Goal: Communication & Community: Participate in discussion

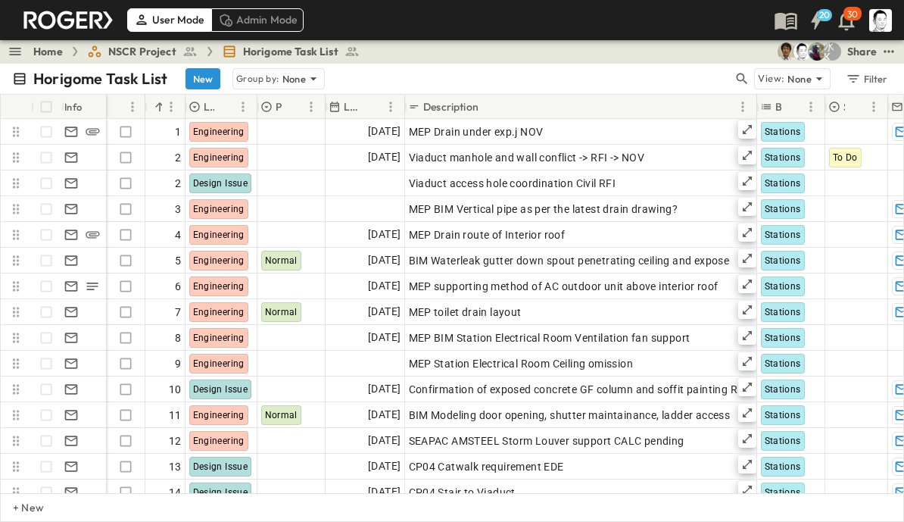
click at [740, 69] on button "button" at bounding box center [742, 78] width 18 height 21
click at [665, 79] on input "text" at bounding box center [663, 78] width 106 height 22
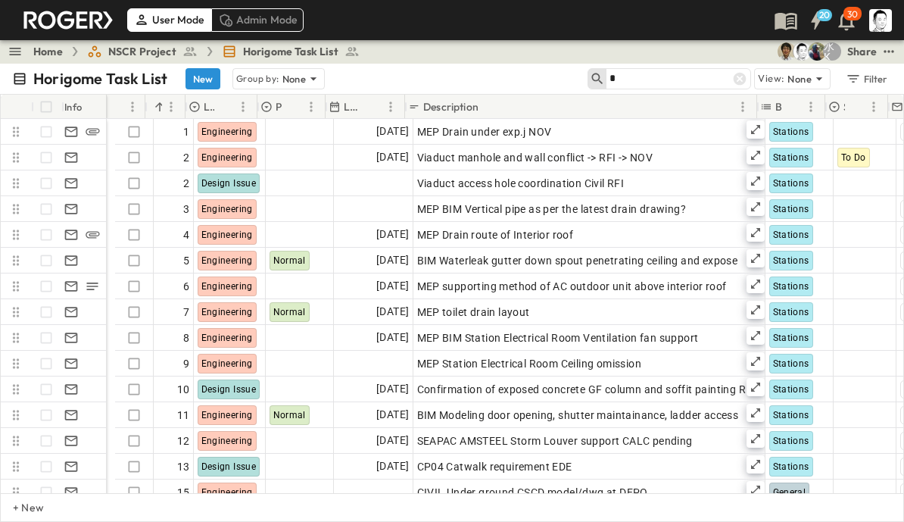
type input "*"
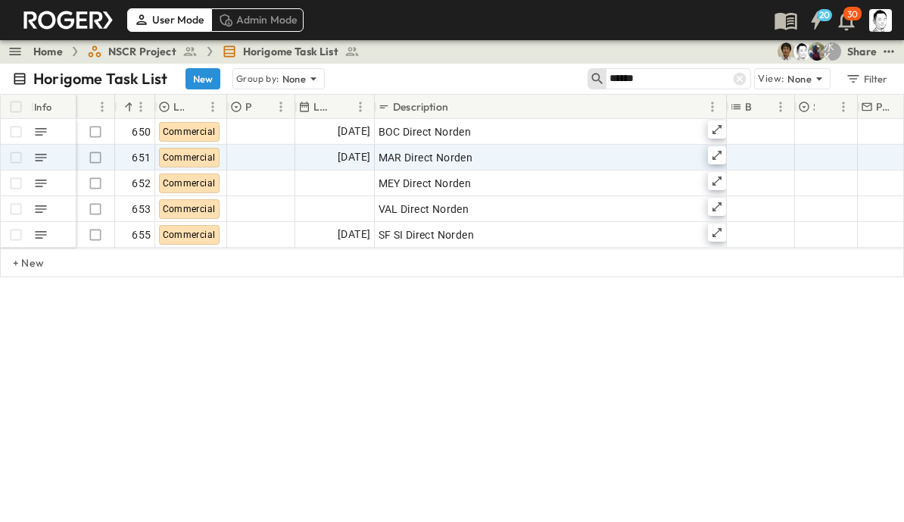
type input "******"
click at [712, 151] on icon at bounding box center [717, 155] width 12 height 12
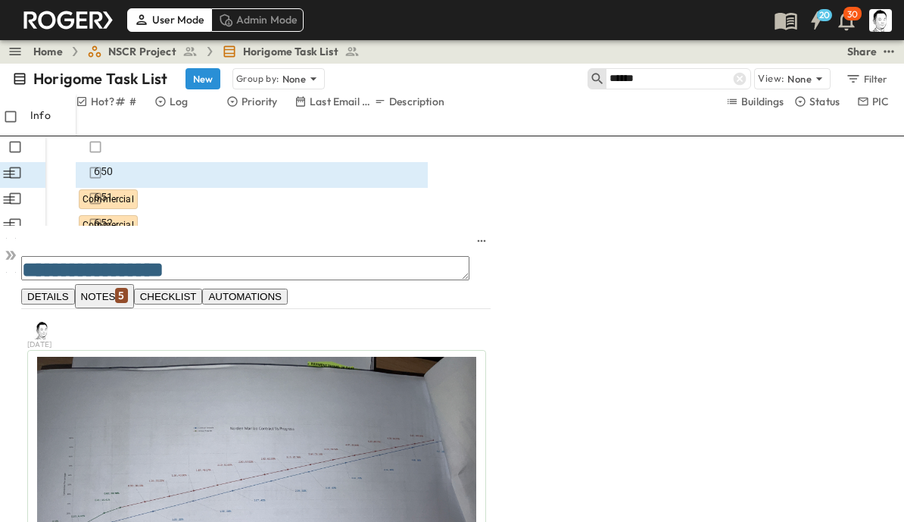
scroll to position [1809, 0]
click at [18, 248] on icon at bounding box center [10, 255] width 15 height 15
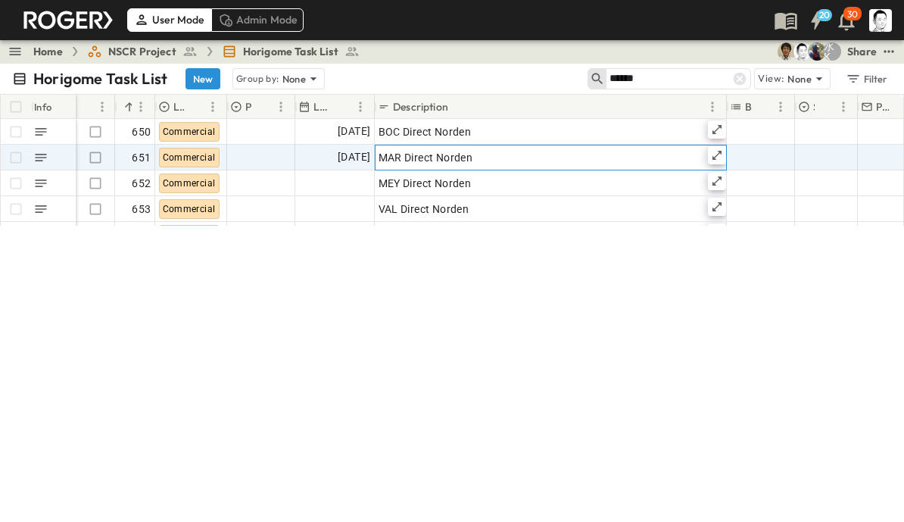
click at [719, 154] on icon at bounding box center [717, 155] width 12 height 12
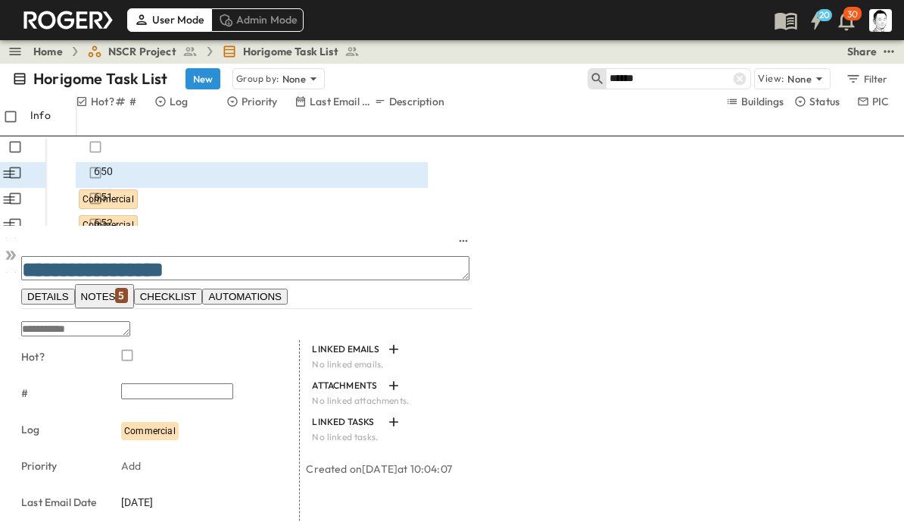
click at [127, 288] on div "5" at bounding box center [121, 295] width 12 height 15
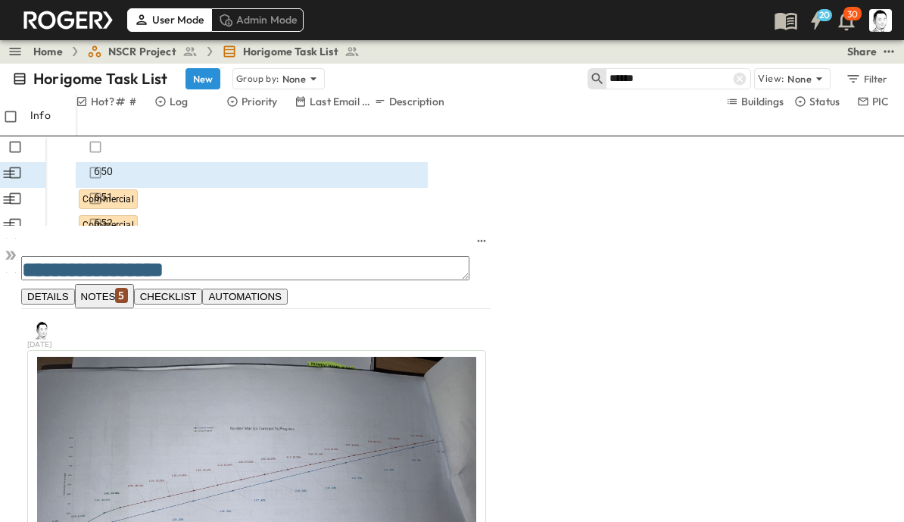
scroll to position [1513, 0]
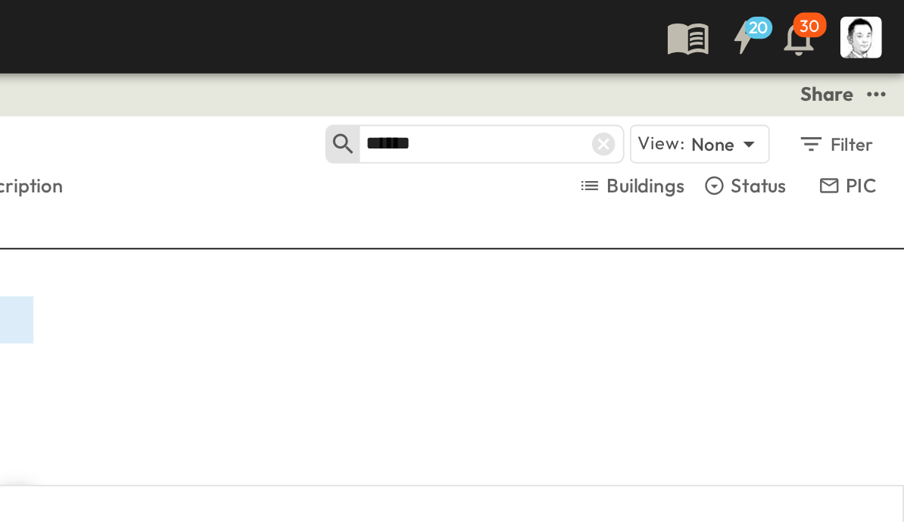
click at [16, 317] on icon at bounding box center [10, 324] width 15 height 15
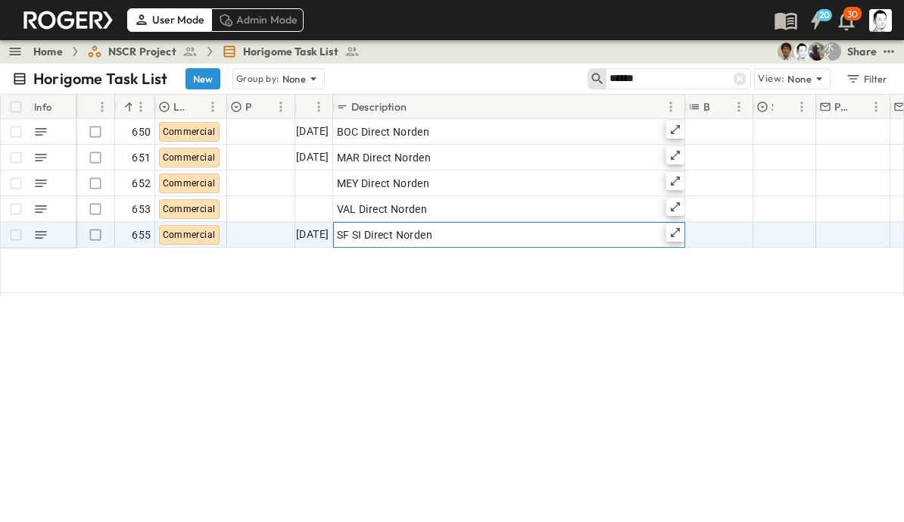
click at [678, 232] on icon at bounding box center [675, 232] width 12 height 12
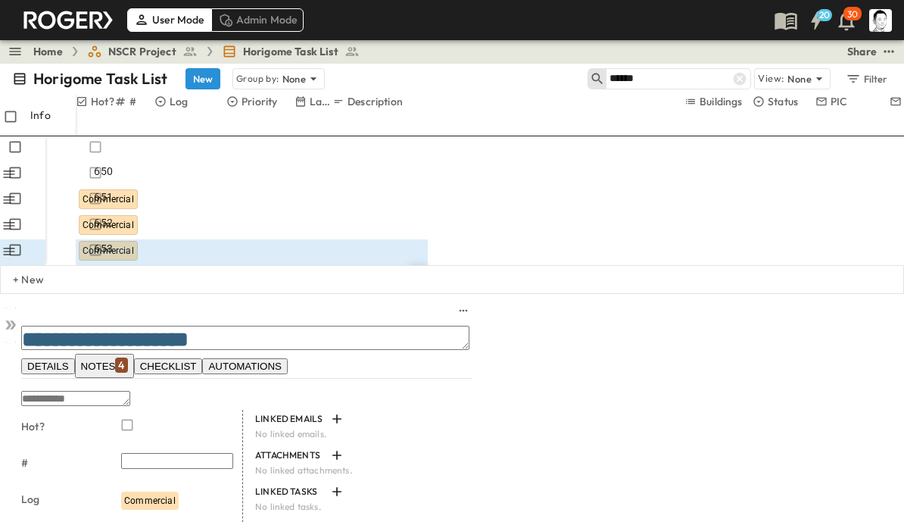
click at [128, 356] on span "NOTES 4" at bounding box center [104, 366] width 47 height 20
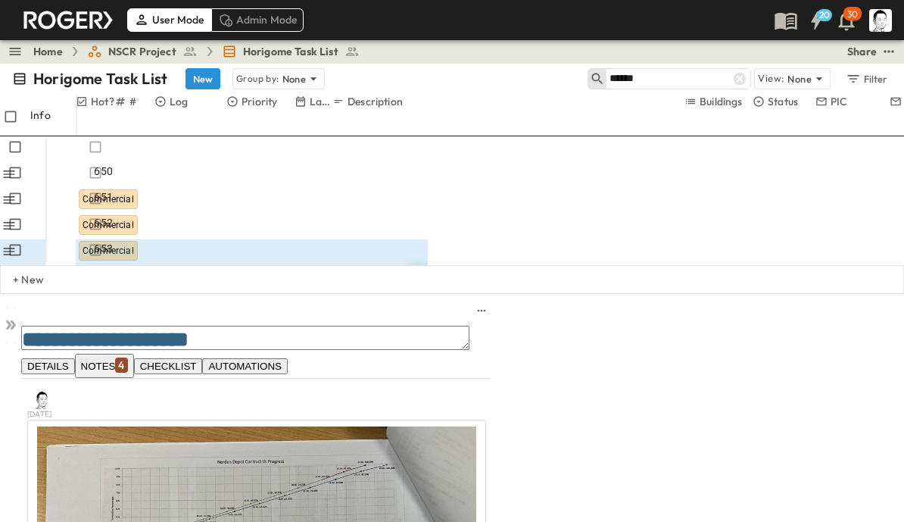
scroll to position [1144, 0]
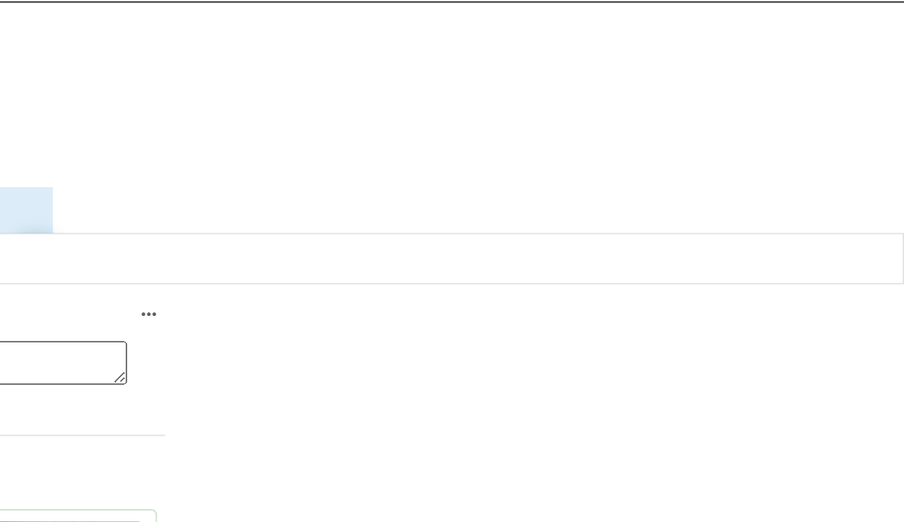
click at [18, 317] on icon at bounding box center [10, 324] width 15 height 15
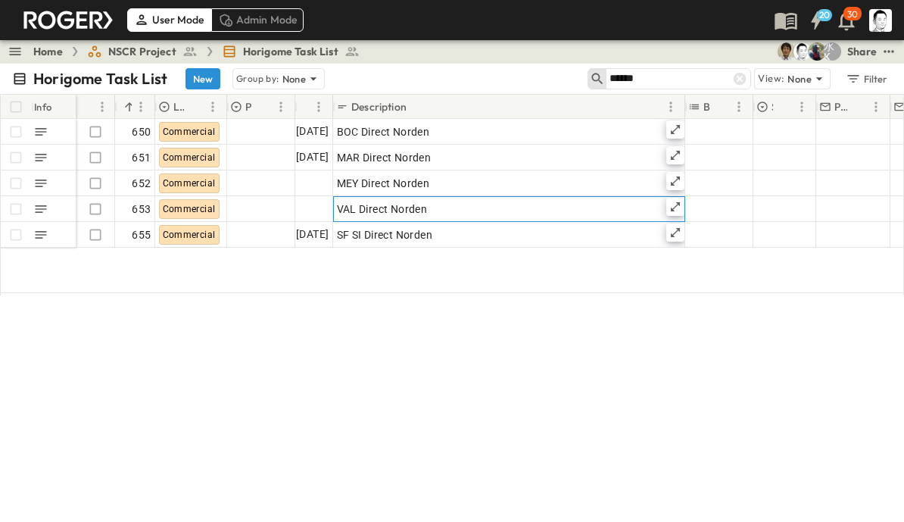
click at [678, 209] on icon at bounding box center [675, 207] width 12 height 12
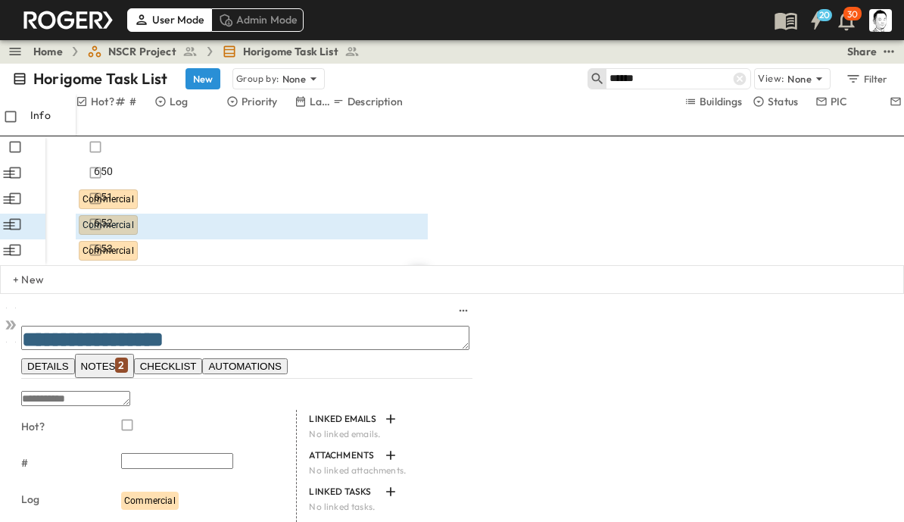
click at [114, 317] on div at bounding box center [95, 318] width 38 height 3
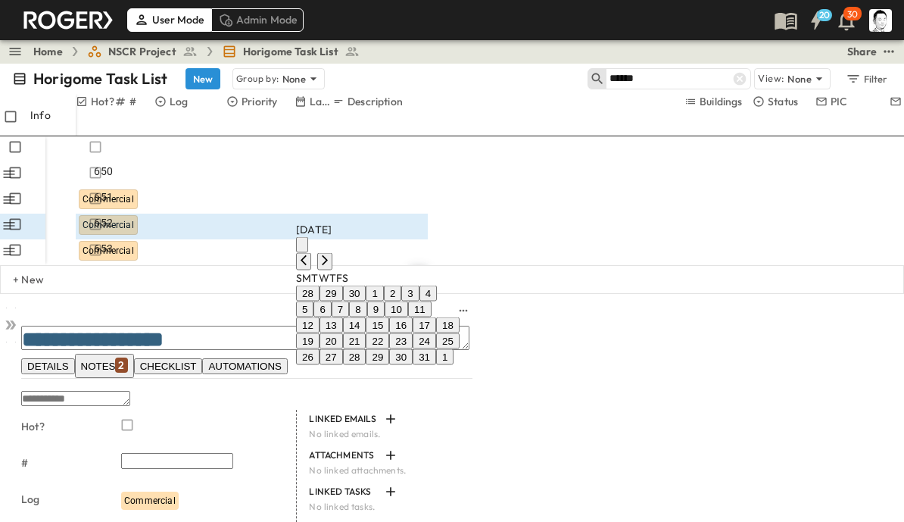
click at [366, 317] on button "8" at bounding box center [357, 309] width 17 height 16
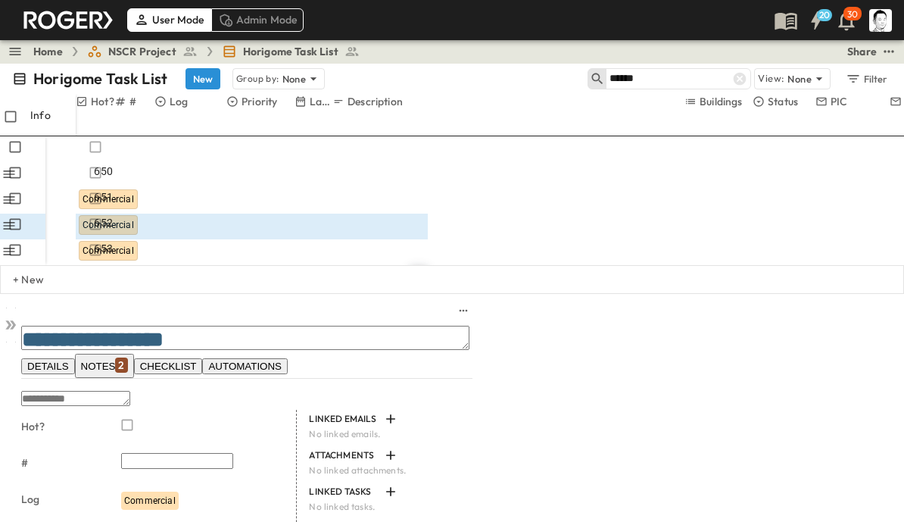
click at [127, 357] on div "2" at bounding box center [121, 364] width 12 height 15
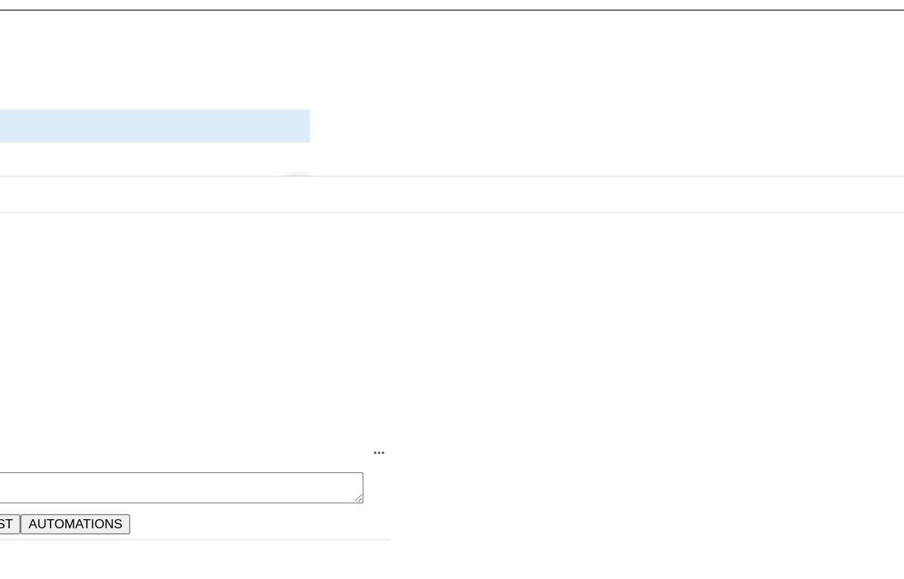
scroll to position [1308, 0]
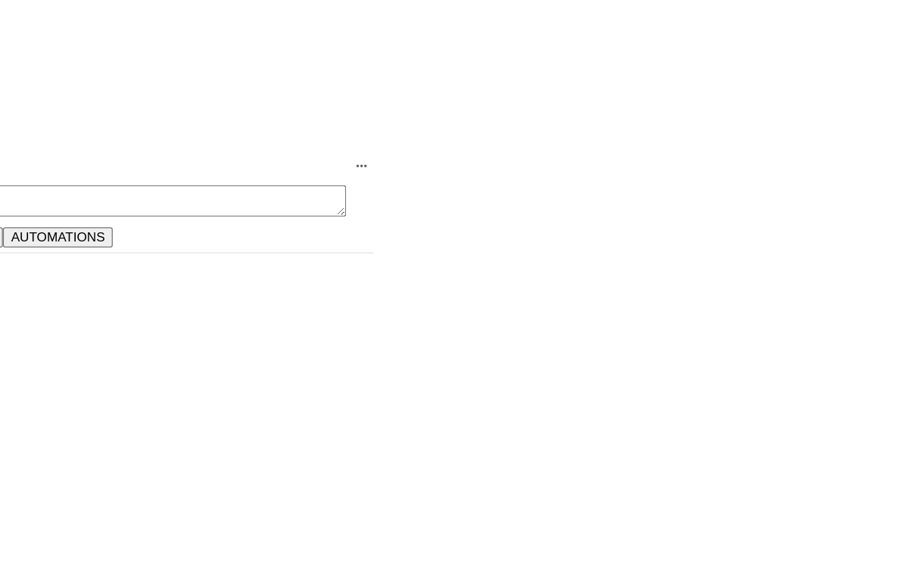
scroll to position [1380, 0]
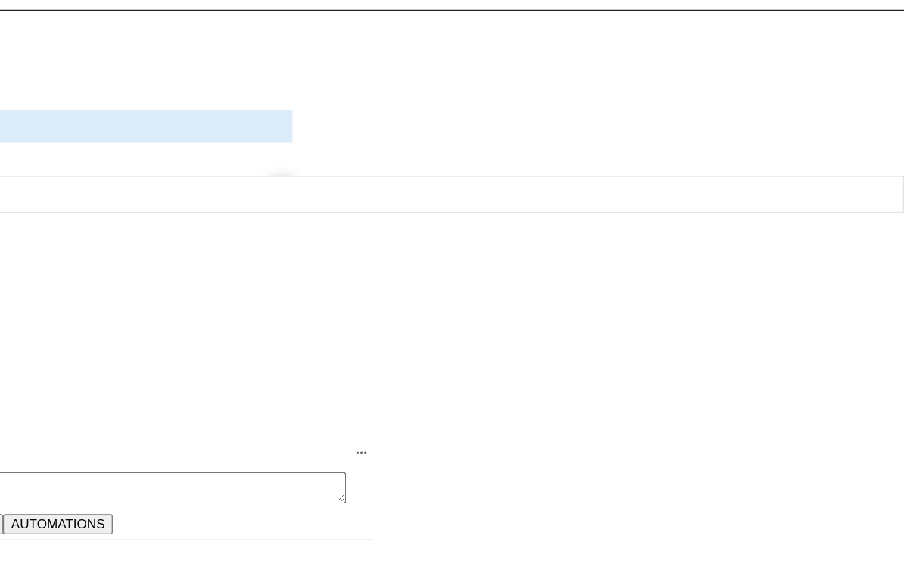
scroll to position [1667, 0]
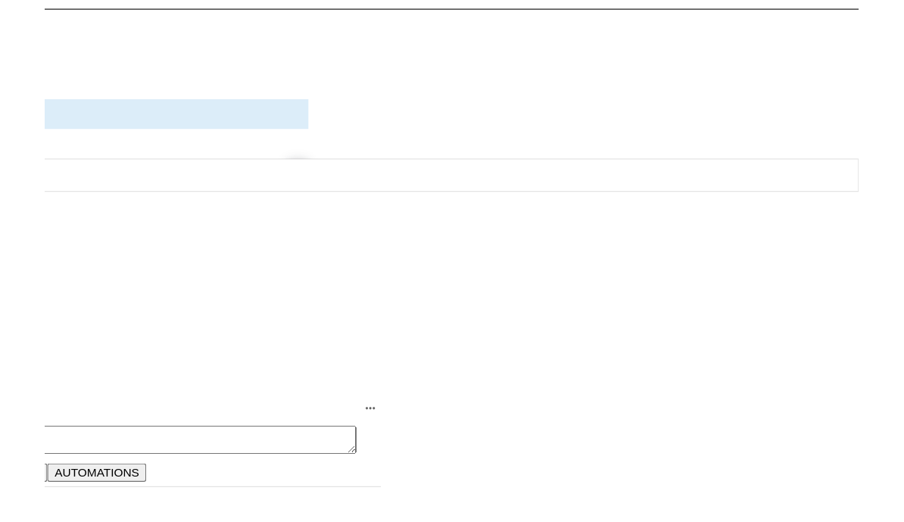
scroll to position [1308, 0]
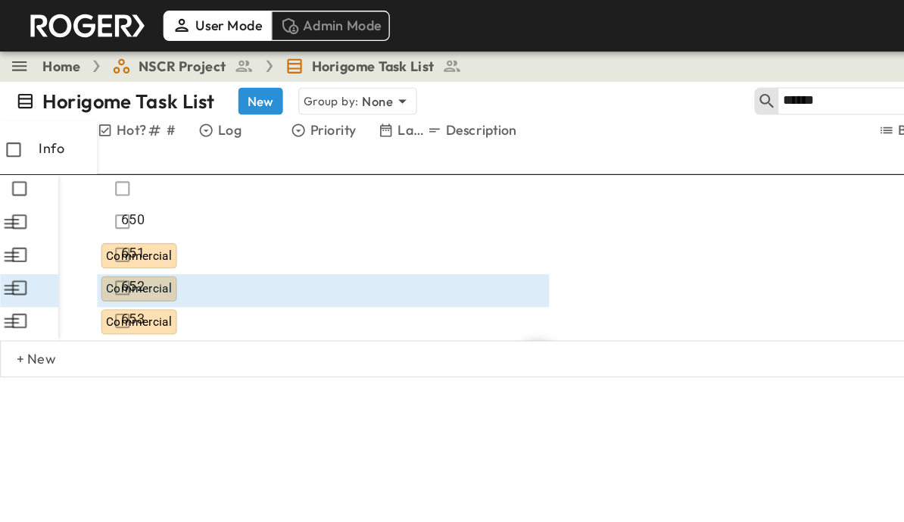
click at [39, 73] on p "Horigome Task List" at bounding box center [100, 78] width 134 height 21
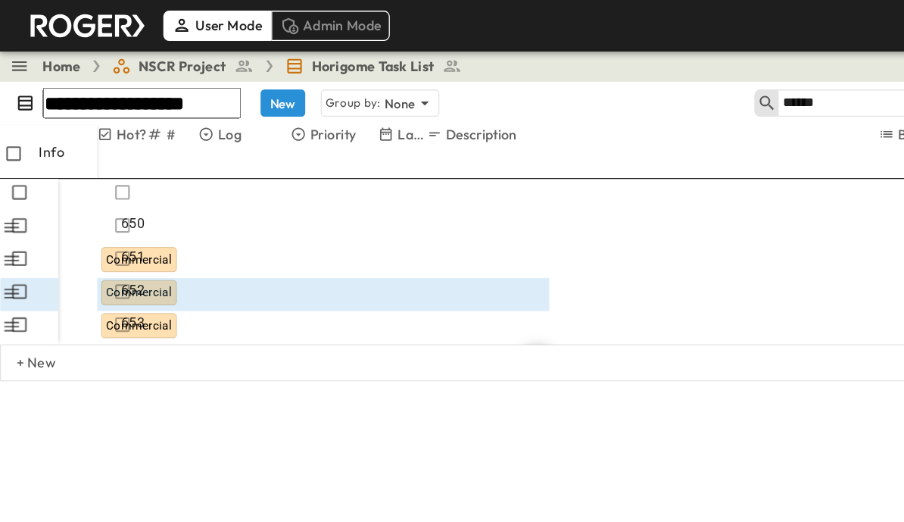
scroll to position [1722, 0]
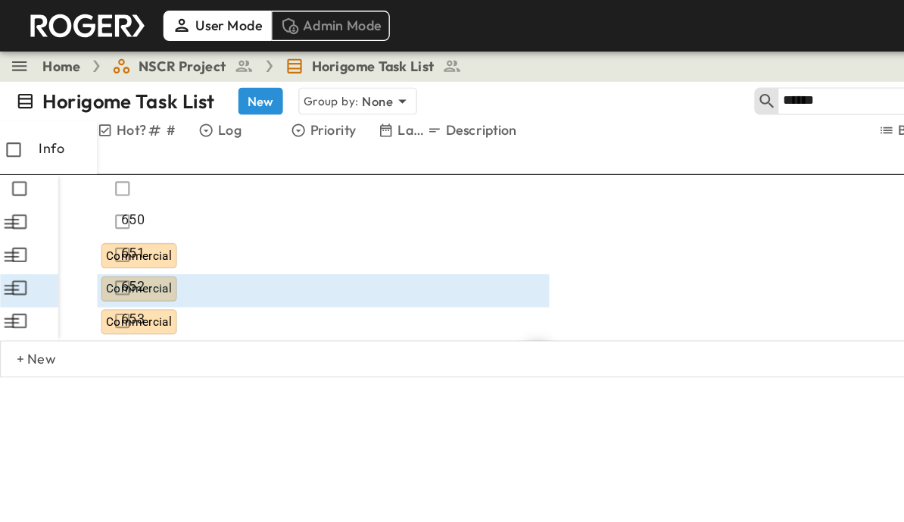
click at [11, 446] on icon at bounding box center [8, 450] width 6 height 9
